Goal: Information Seeking & Learning: Find specific fact

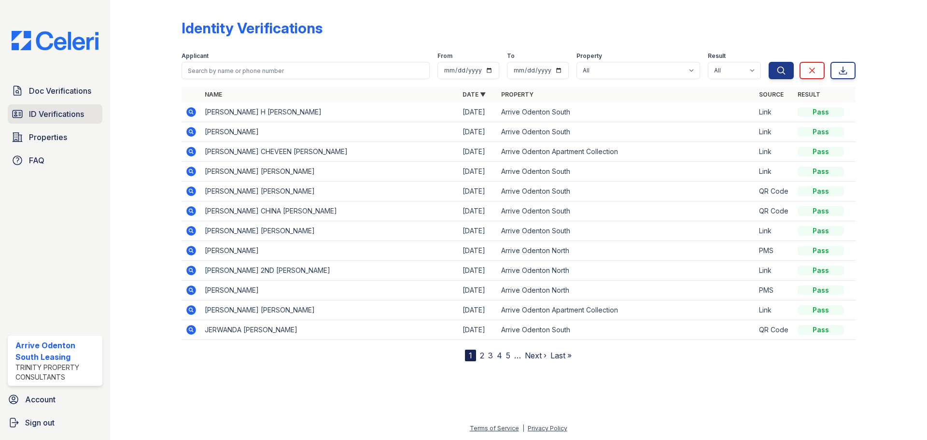
click at [35, 113] on span "ID Verifications" at bounding box center [56, 114] width 55 height 12
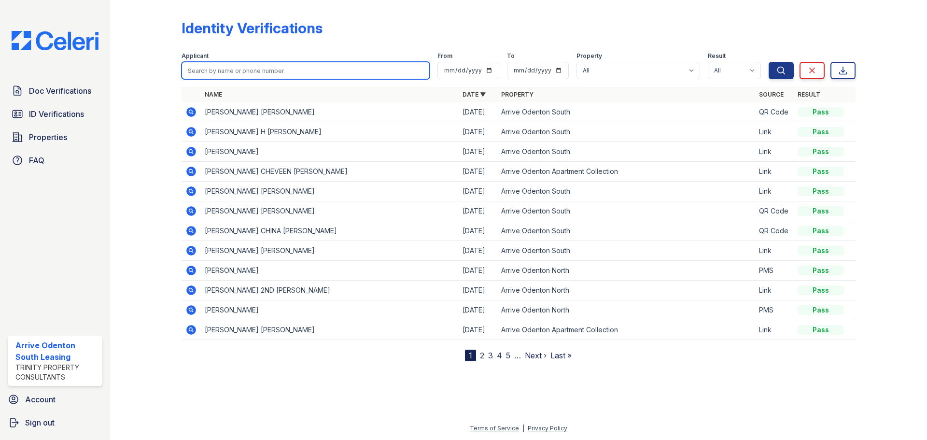
click at [232, 73] on input "search" at bounding box center [306, 70] width 248 height 17
type input "[PERSON_NAME]"
click at [769, 62] on button "Search" at bounding box center [781, 70] width 25 height 17
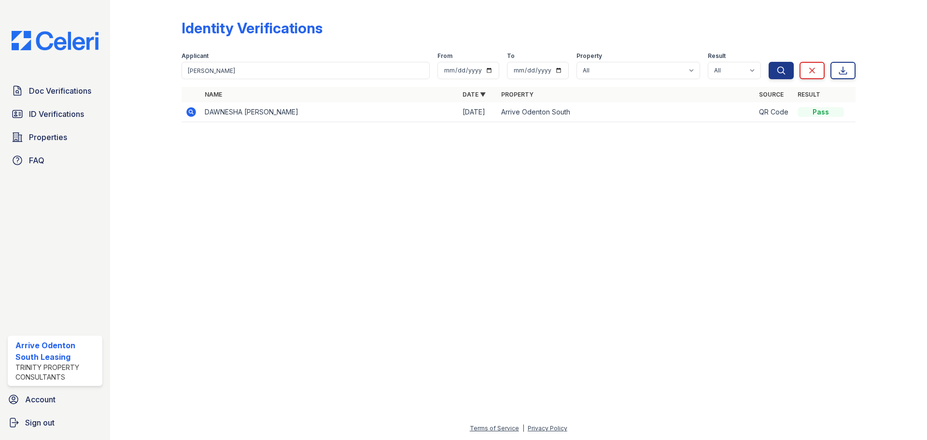
click at [192, 112] on icon at bounding box center [190, 111] width 2 height 2
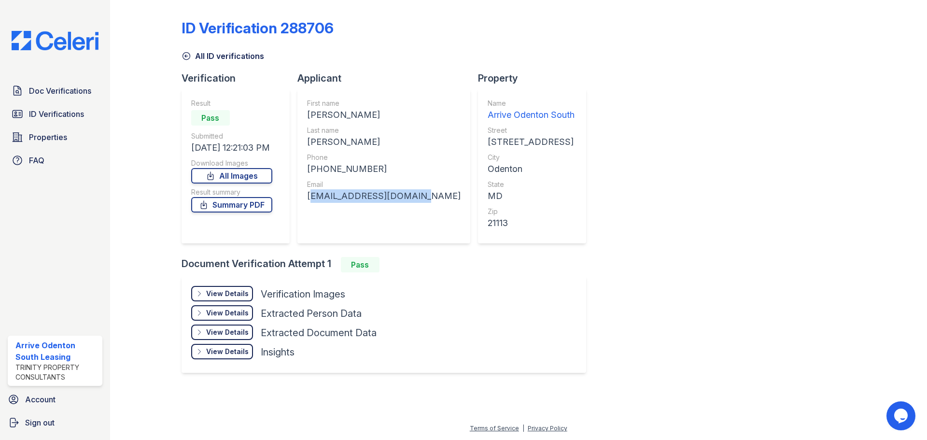
drag, startPoint x: 303, startPoint y: 197, endPoint x: 417, endPoint y: 193, distance: 113.6
click at [417, 193] on div "First name [PERSON_NAME] Last name [PERSON_NAME] Phone [PHONE_NUMBER] Email [EM…" at bounding box center [383, 166] width 173 height 155
copy div "[EMAIL_ADDRESS][DOMAIN_NAME]"
